Goal: Navigation & Orientation: Find specific page/section

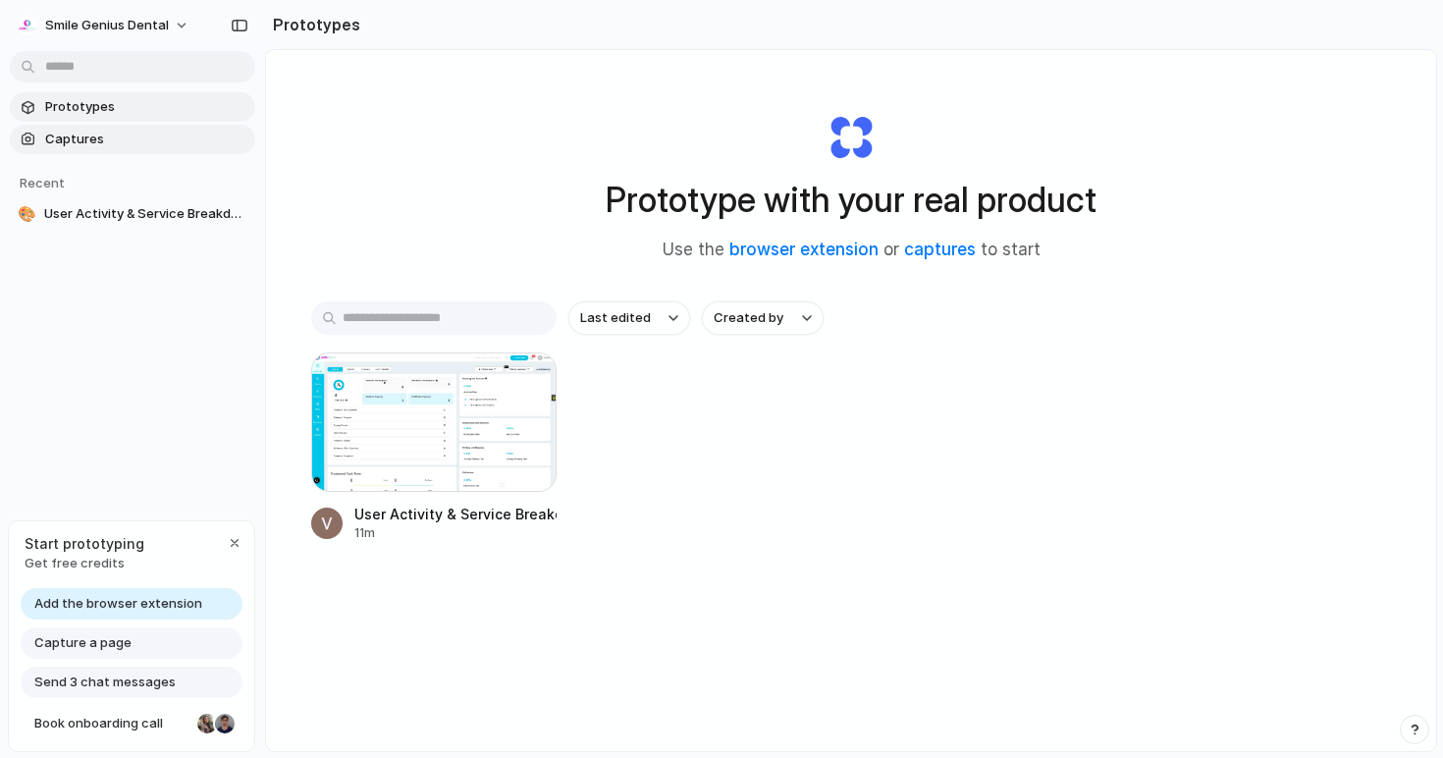
click at [84, 141] on span "Captures" at bounding box center [146, 140] width 202 height 20
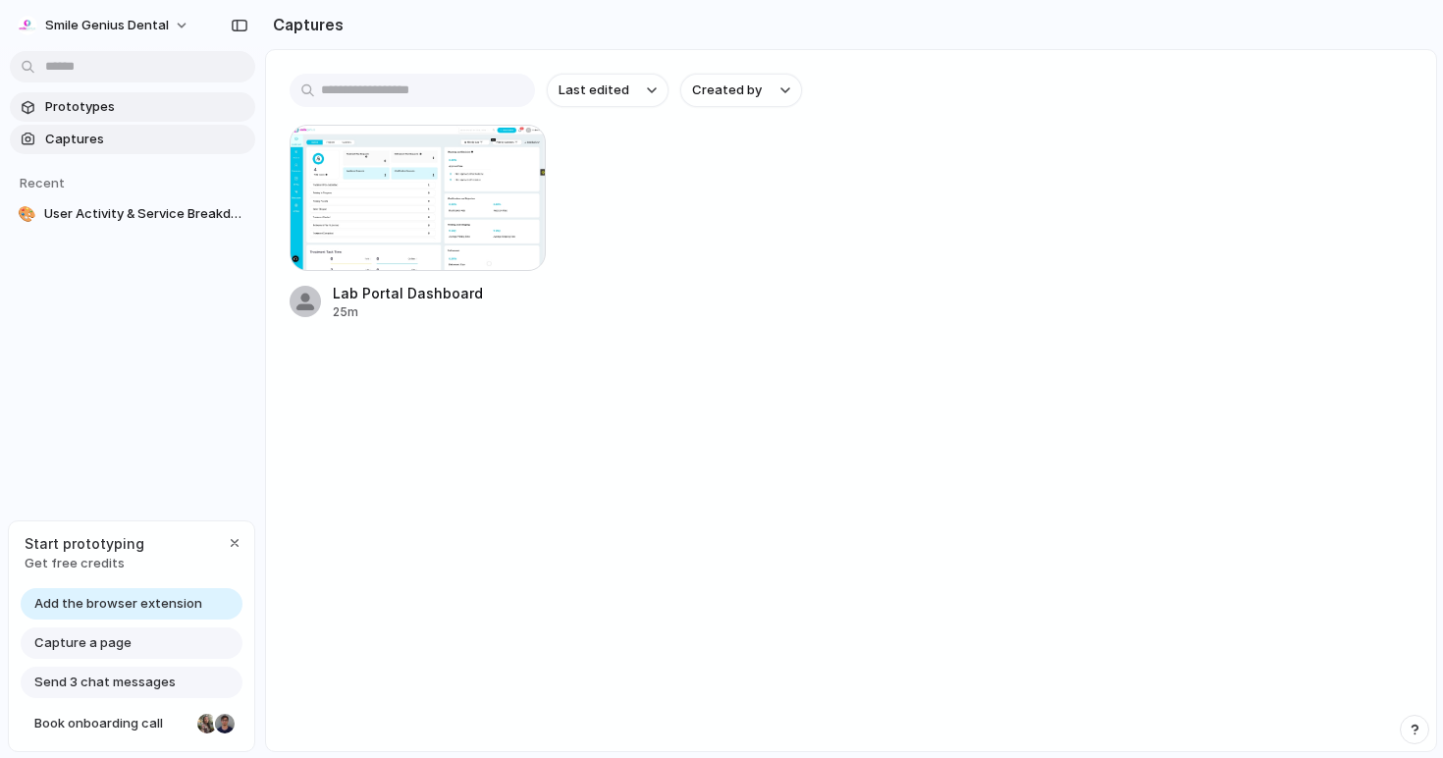
click at [86, 110] on span "Prototypes" at bounding box center [146, 107] width 202 height 20
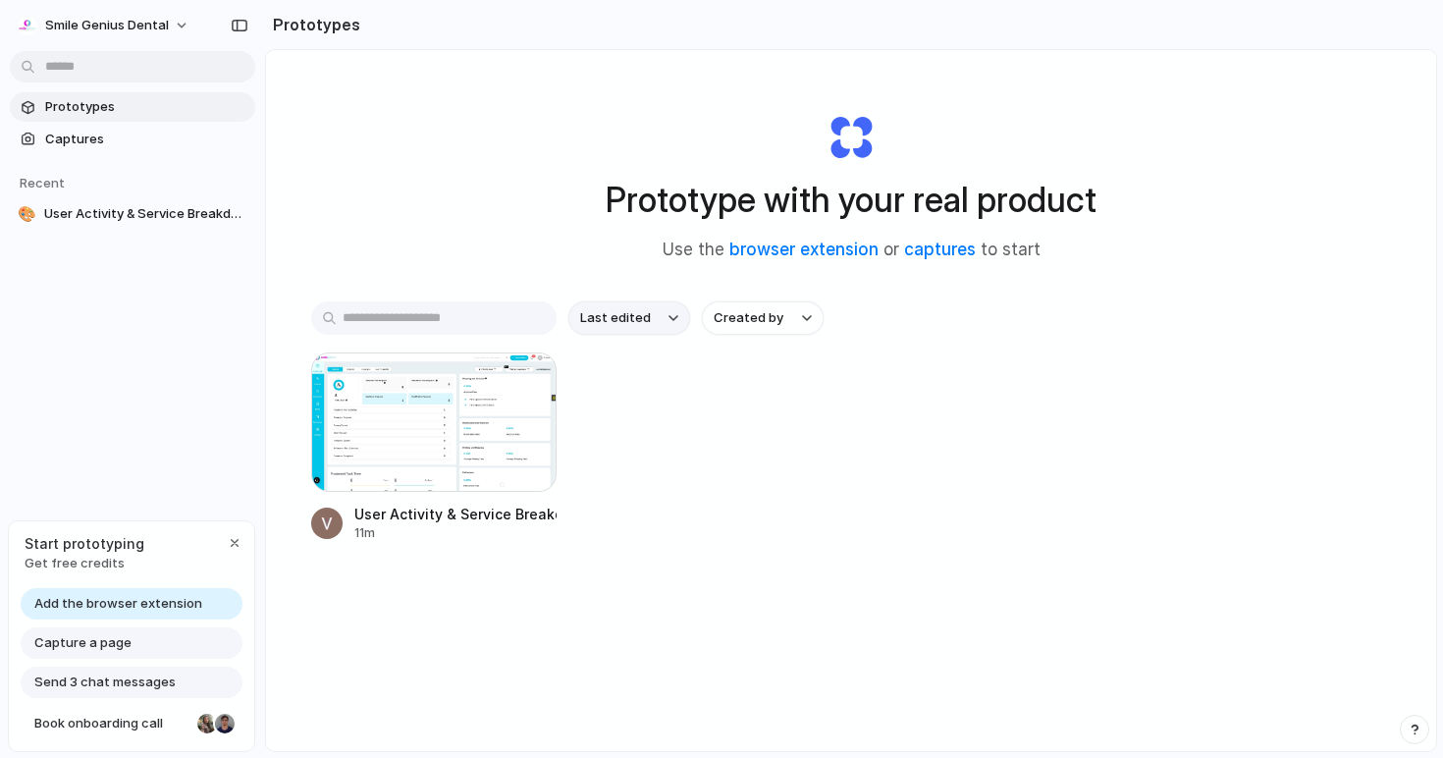
click at [635, 323] on span "Last edited" at bounding box center [615, 318] width 71 height 20
click at [834, 458] on div "Last edited Last created Alphabetical" at bounding box center [721, 379] width 1443 height 758
click at [778, 320] on span "Created by" at bounding box center [749, 318] width 70 height 20
click at [1073, 361] on div "All users [PERSON_NAME]" at bounding box center [721, 379] width 1443 height 758
click at [61, 643] on span "Capture a page" at bounding box center [82, 643] width 97 height 20
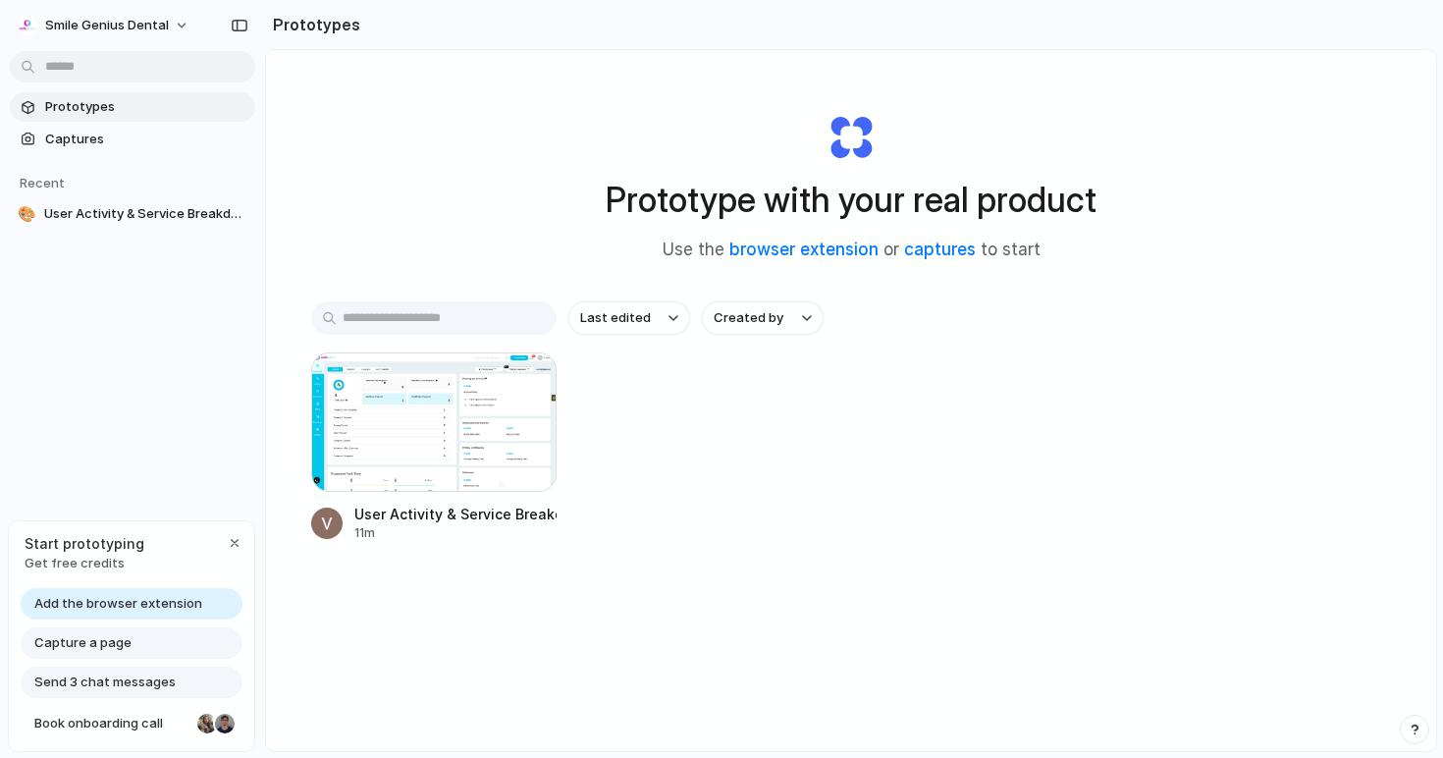
click at [63, 680] on span "Send 3 chat messages" at bounding box center [104, 682] width 141 height 20
click at [85, 209] on span "User Activity & Service Breakdown Dashboard" at bounding box center [145, 214] width 203 height 20
